Goal: Navigation & Orientation: Find specific page/section

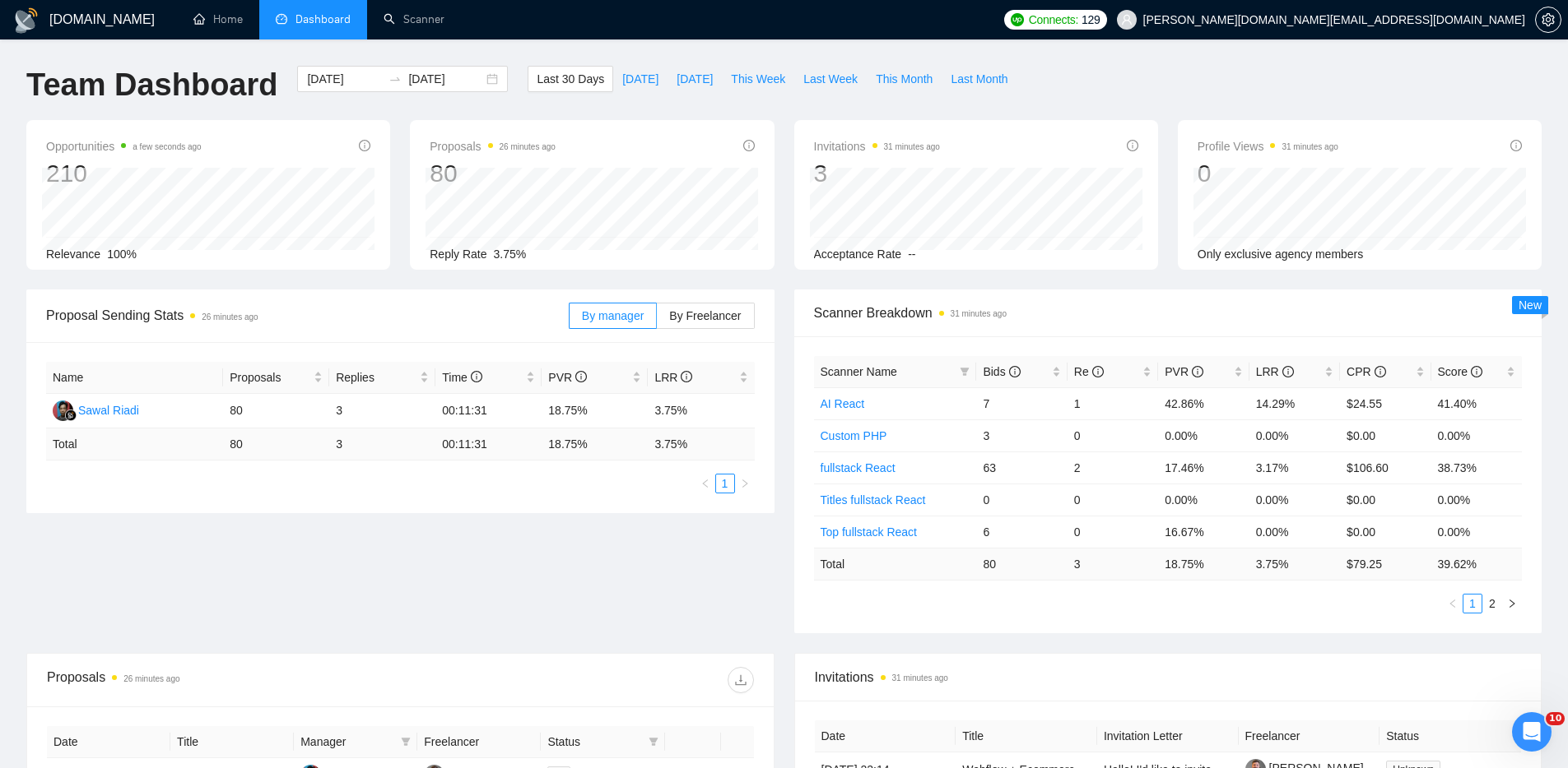
click at [619, 599] on div "Proposal Sending Stats 26 minutes ago By manager By Freelancer Name Proposals R…" at bounding box center [784, 472] width 1535 height 364
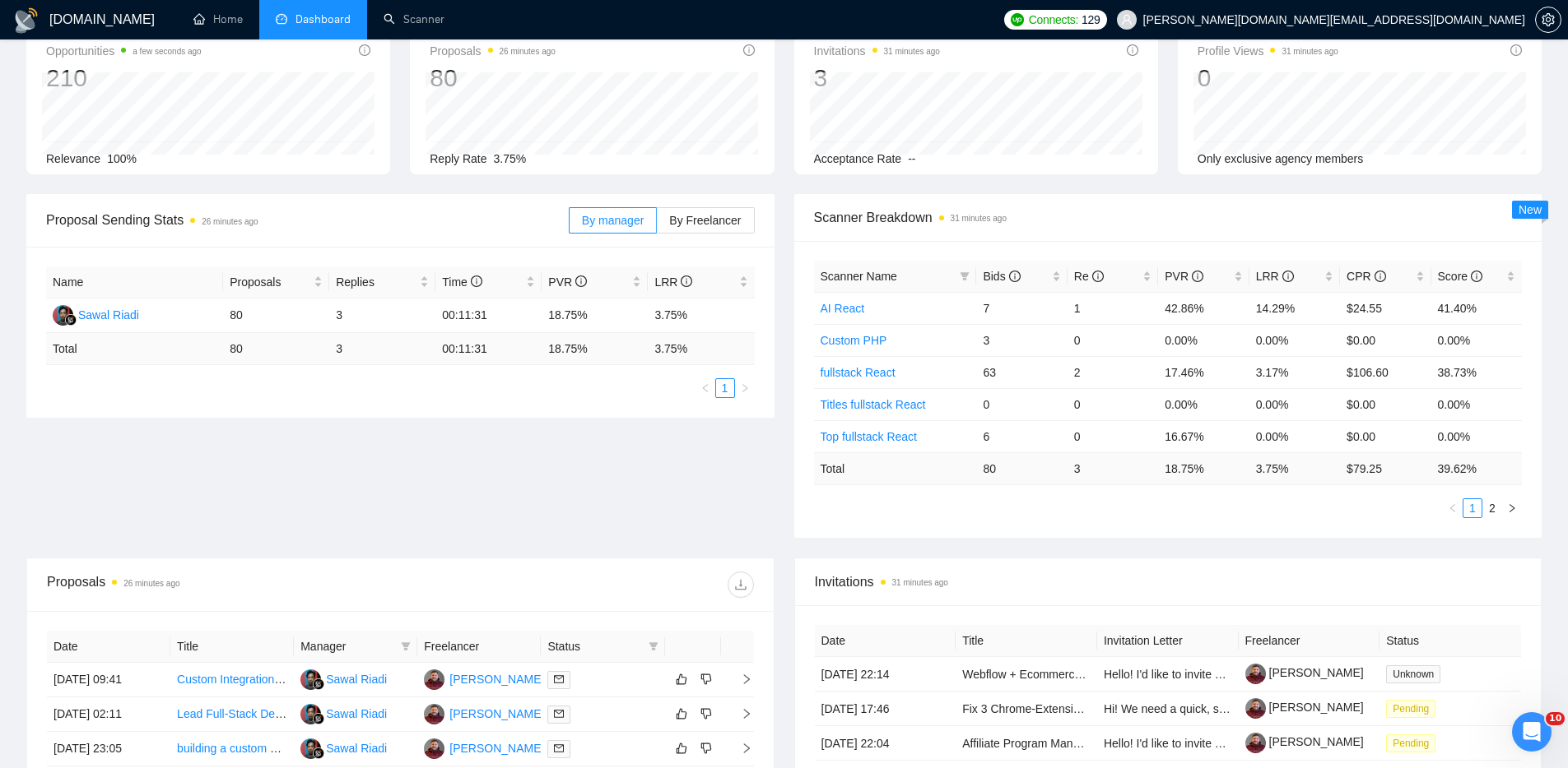
scroll to position [270, 0]
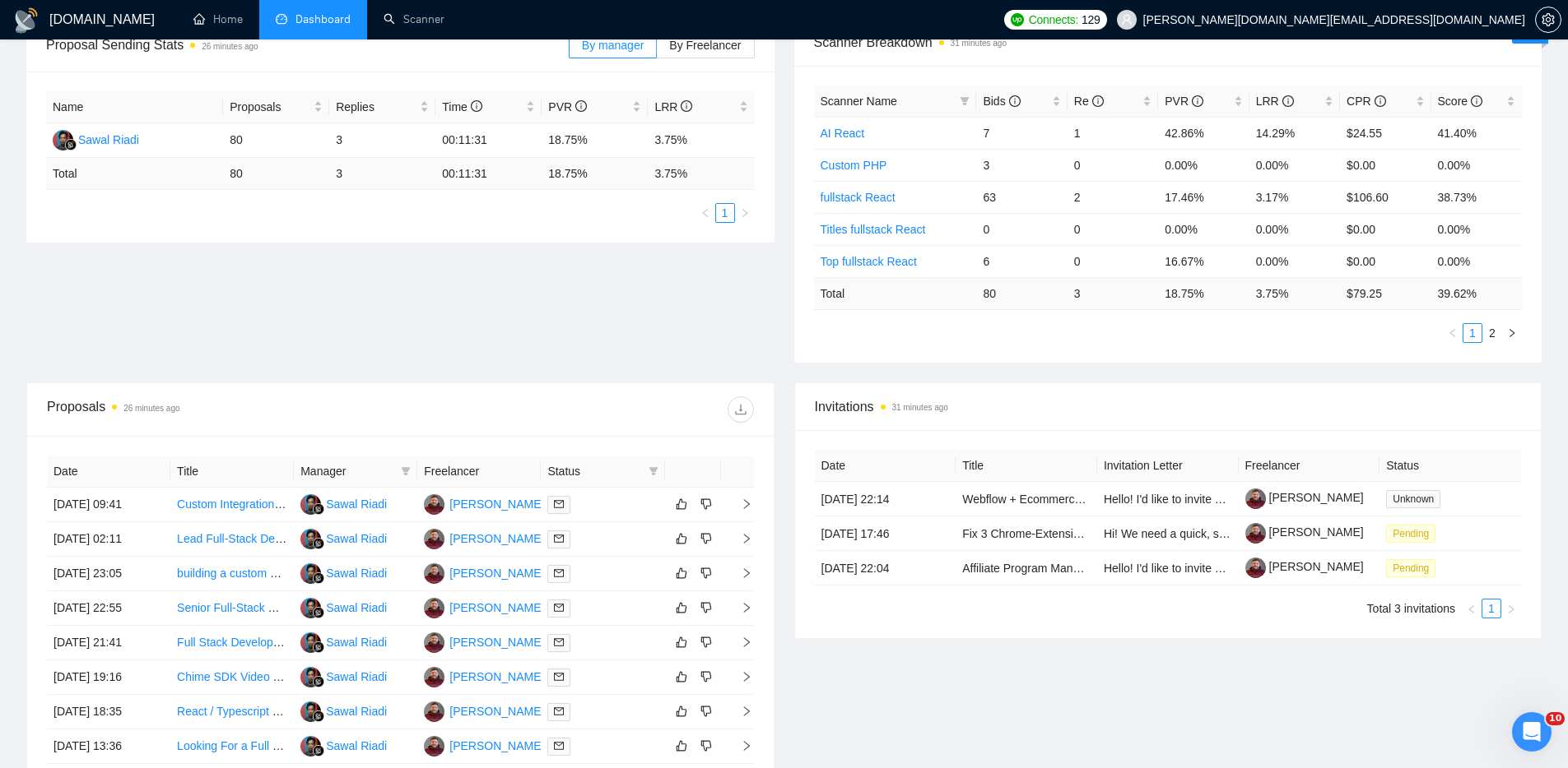
click at [516, 332] on div "Proposal Sending Stats 26 minutes ago By manager By Freelancer Name Proposals R…" at bounding box center [784, 201] width 1535 height 364
click at [1530, 732] on icon "Open Intercom Messenger" at bounding box center [1529, 730] width 27 height 27
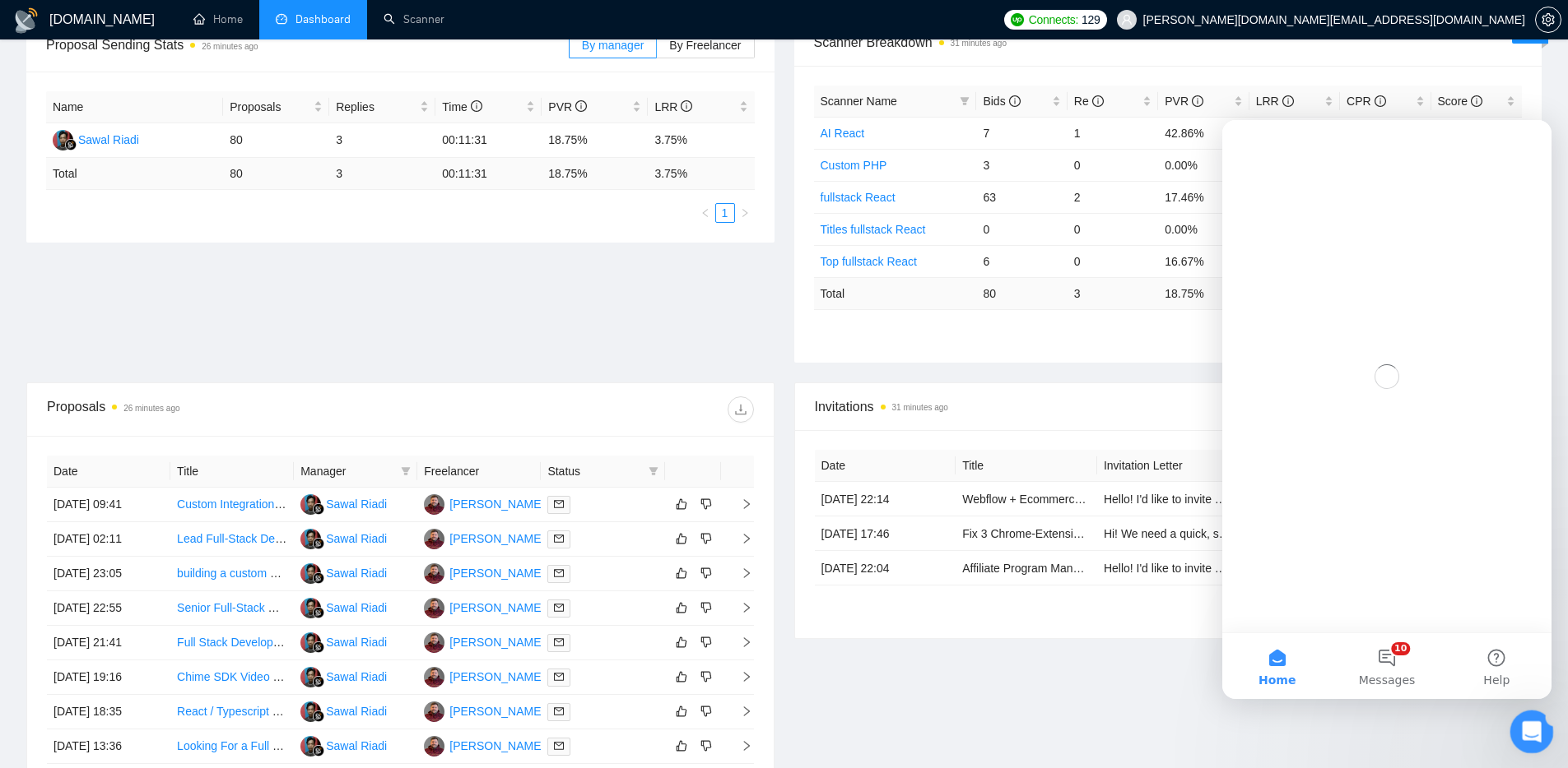
scroll to position [0, 0]
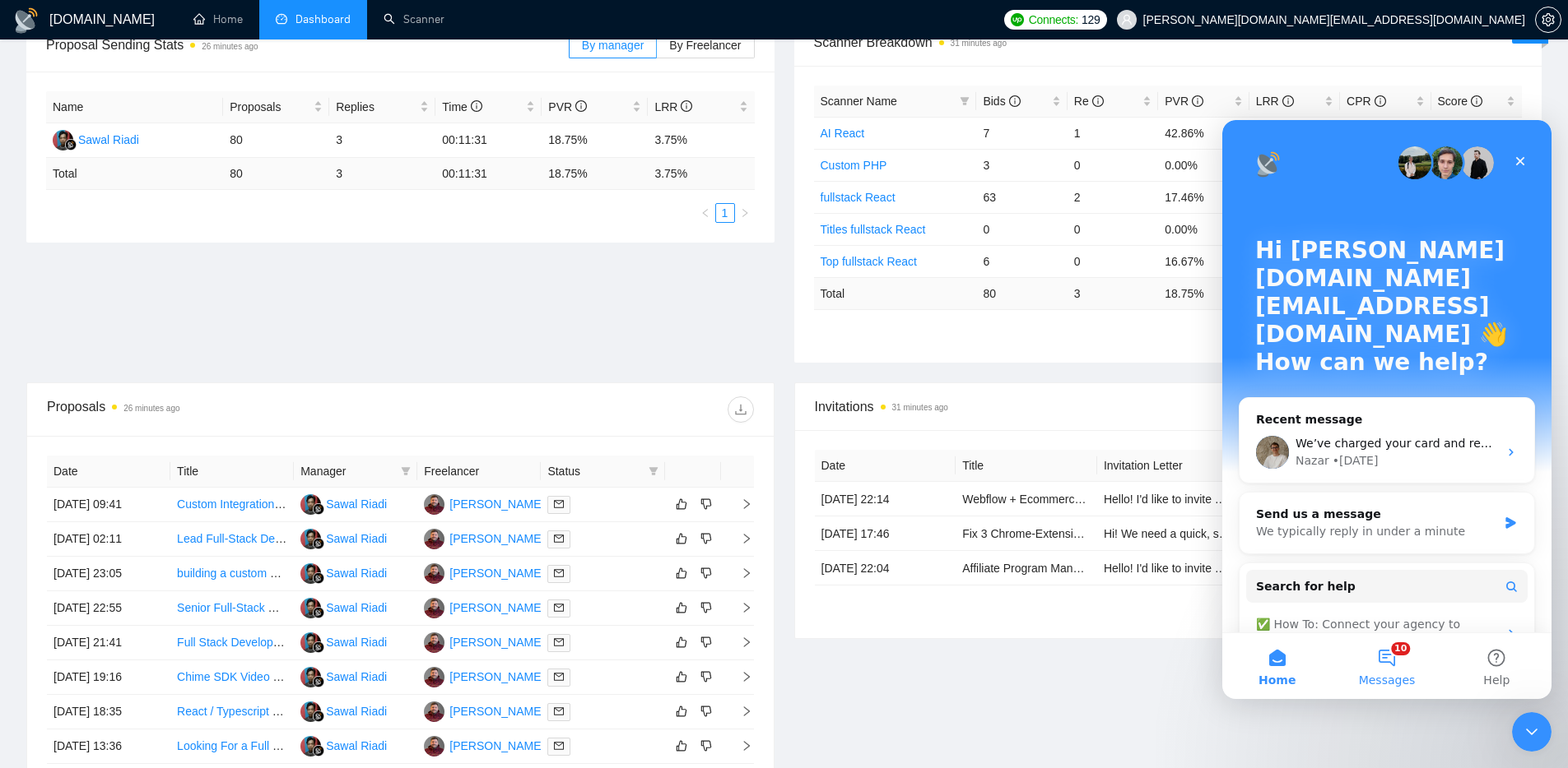
click at [1390, 657] on button "10 Messages" at bounding box center [1386, 666] width 110 height 66
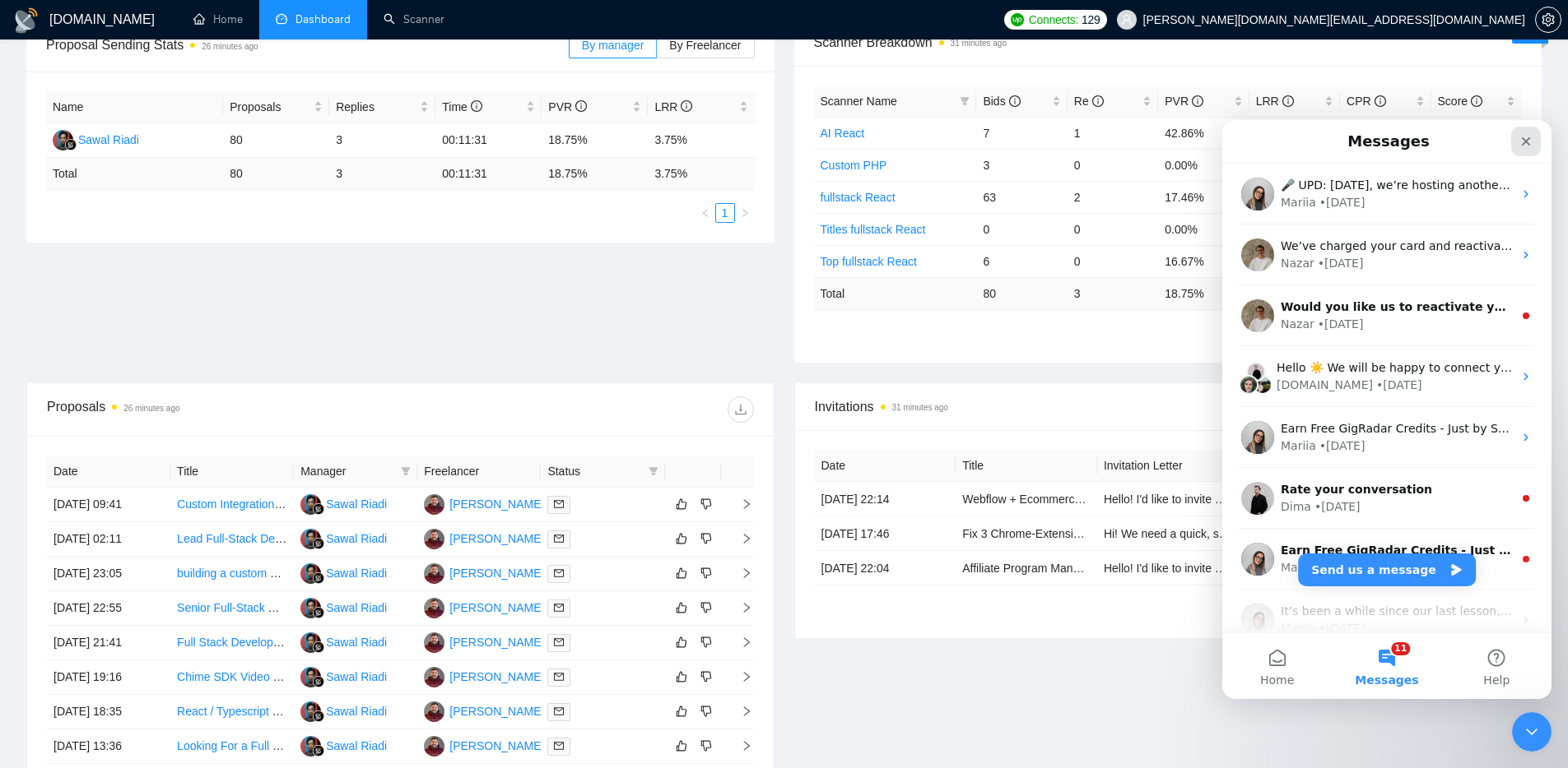
click at [1528, 142] on icon "Close" at bounding box center [1525, 141] width 13 height 13
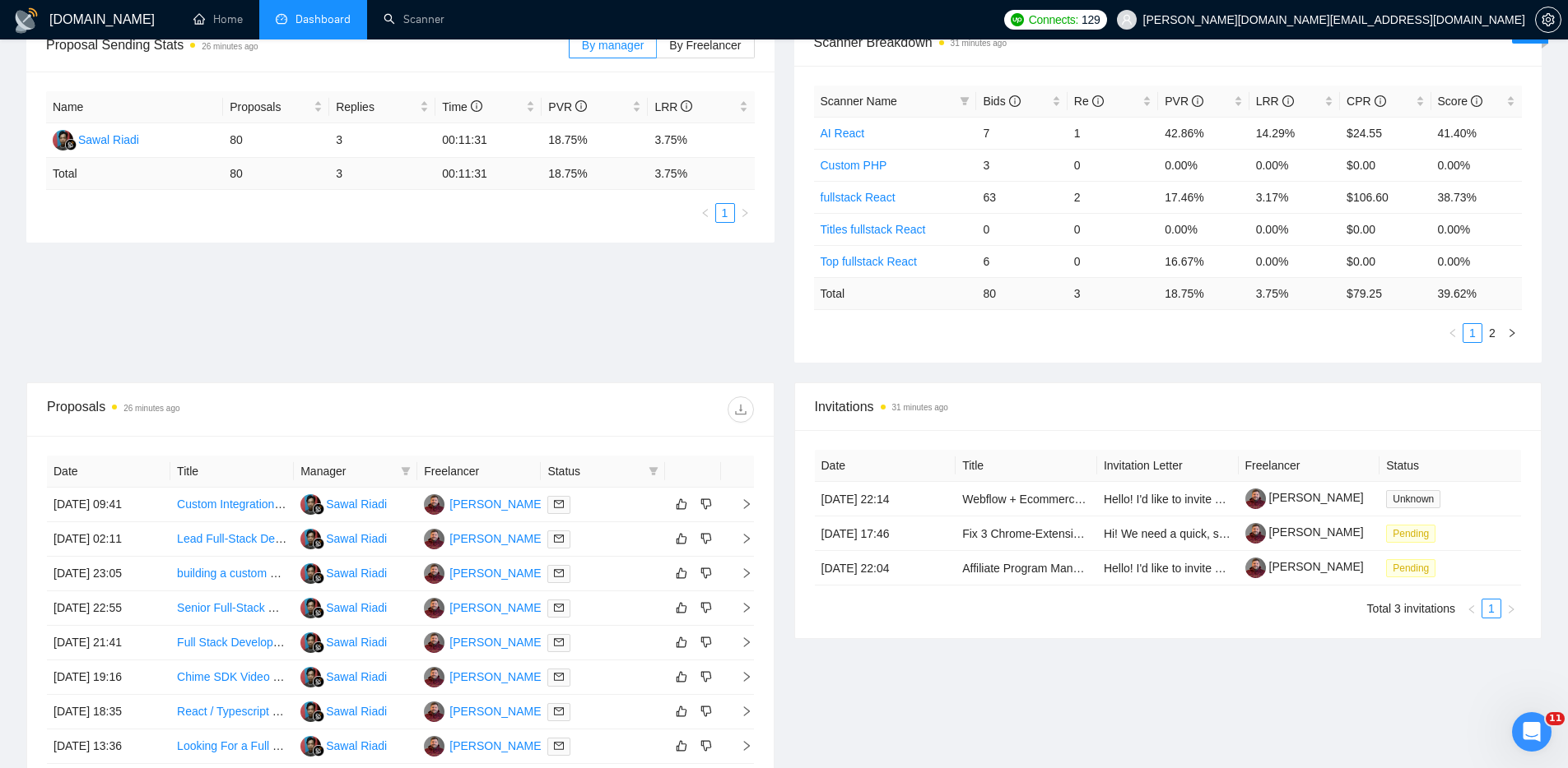
click at [995, 16] on ul "Home Dashboard Scanner" at bounding box center [582, 20] width 824 height 40
